Goal: Navigation & Orientation: Find specific page/section

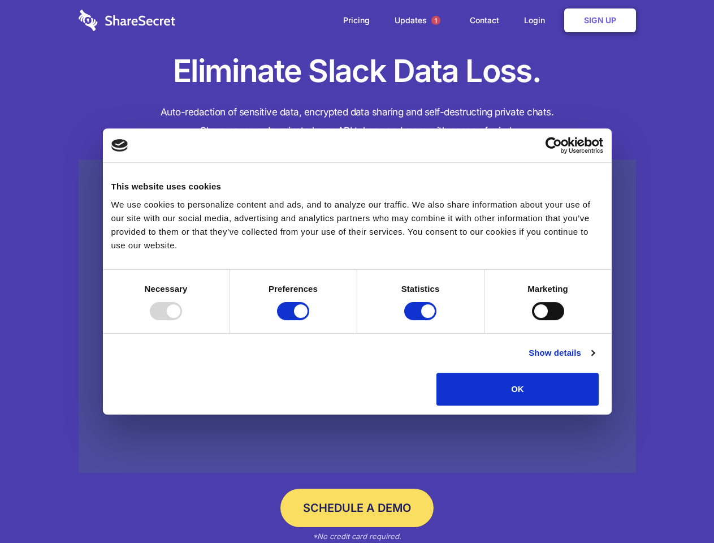
click at [182, 320] on div at bounding box center [166, 311] width 32 height 18
click at [309, 320] on input "Preferences" at bounding box center [293, 311] width 32 height 18
checkbox input "false"
click at [422, 320] on input "Statistics" at bounding box center [420, 311] width 32 height 18
checkbox input "false"
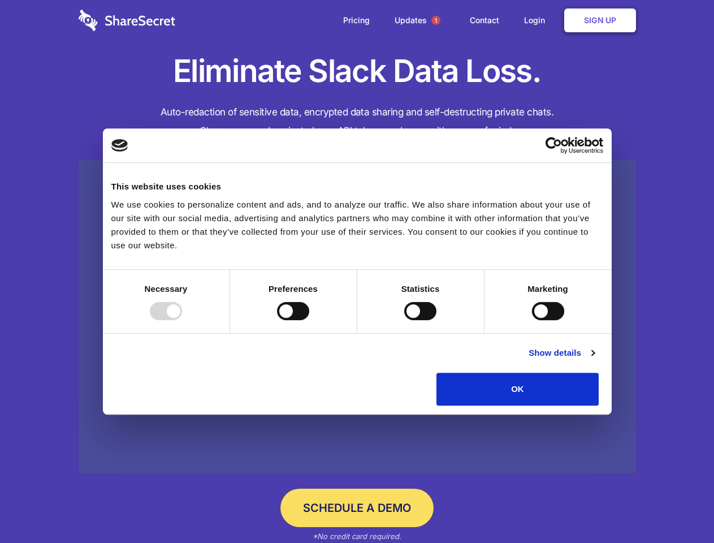
click at [532, 320] on input "Marketing" at bounding box center [548, 311] width 32 height 18
checkbox input "true"
click at [595, 360] on link "Show details" at bounding box center [562, 353] width 66 height 14
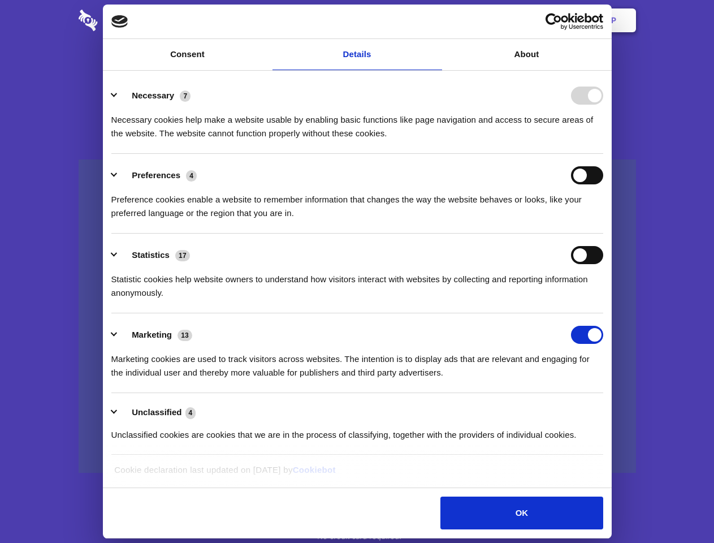
click at [604, 140] on div "Necessary cookies help make a website usable by enabling basic functions like p…" at bounding box center [357, 123] width 492 height 36
click at [436, 20] on span "1" at bounding box center [436, 20] width 9 height 9
